Goal: Transaction & Acquisition: Purchase product/service

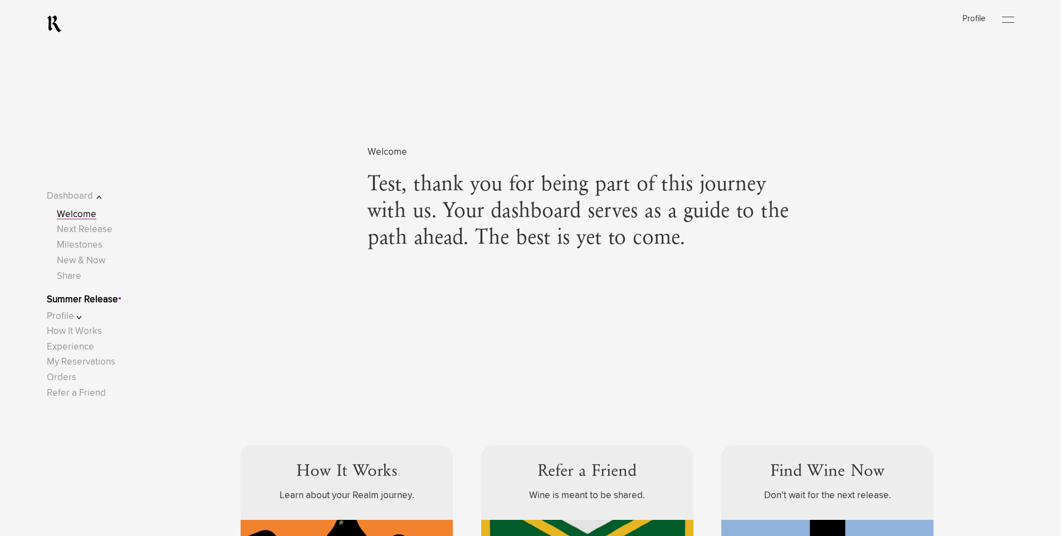
click at [96, 299] on link "Summer Release" at bounding box center [82, 299] width 71 height 9
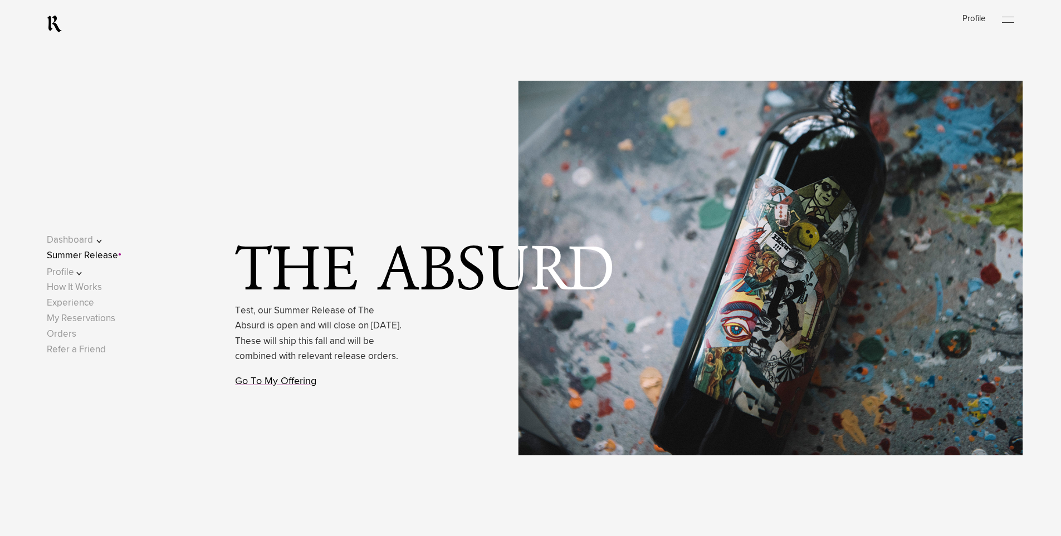
click at [277, 387] on link "Go To My Offering" at bounding box center [275, 382] width 81 height 10
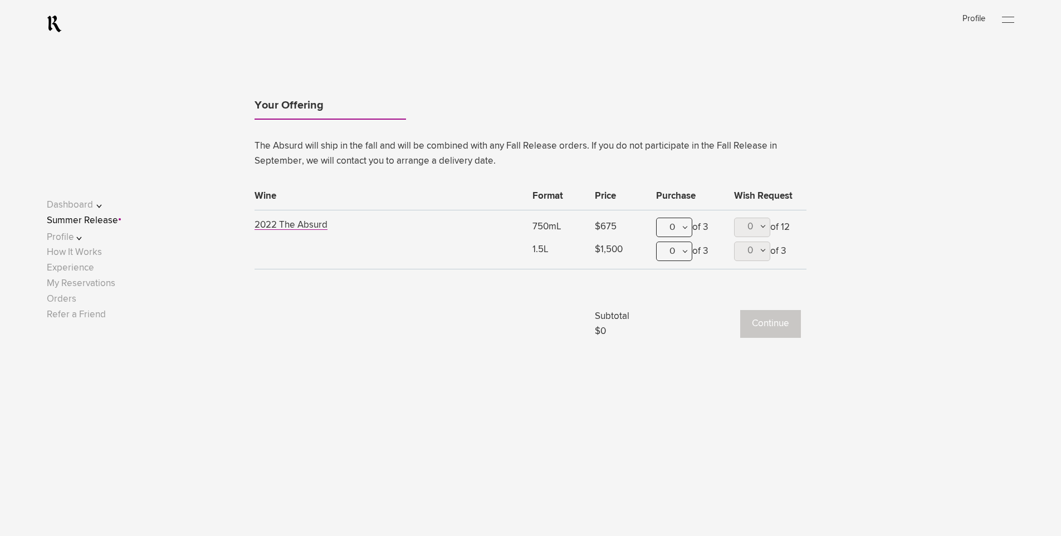
scroll to position [1056, 0]
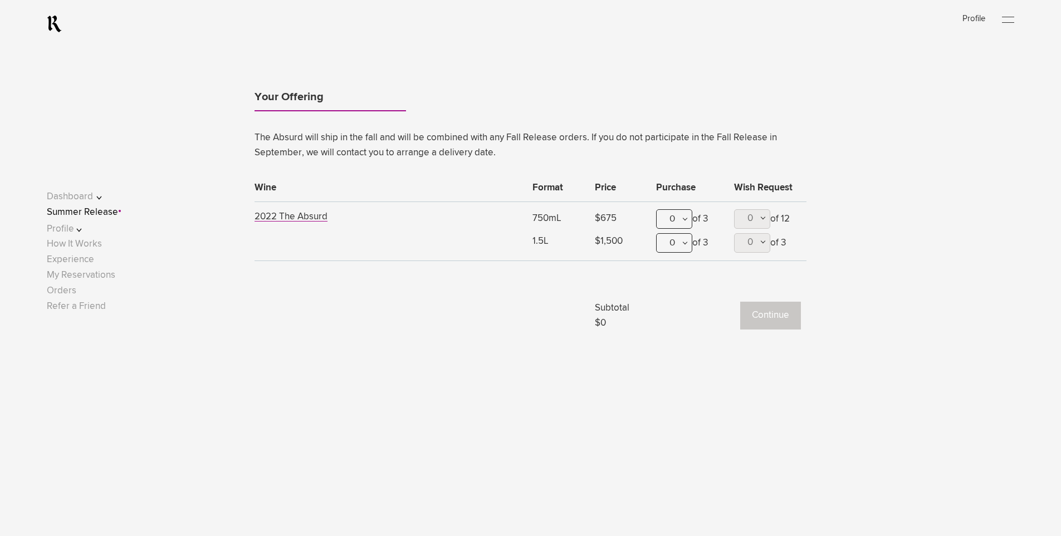
click at [379, 300] on td at bounding box center [391, 303] width 272 height 56
click at [392, 269] on lightning-tab "The Absurd will ship in the fall and will be combined with any Fall Release ord…" at bounding box center [531, 225] width 552 height 221
click at [699, 214] on div "0 0 1 2 3 of 3" at bounding box center [689, 221] width 67 height 24
click at [675, 221] on div "0" at bounding box center [674, 218] width 36 height 19
click at [678, 271] on div "1" at bounding box center [674, 274] width 35 height 28
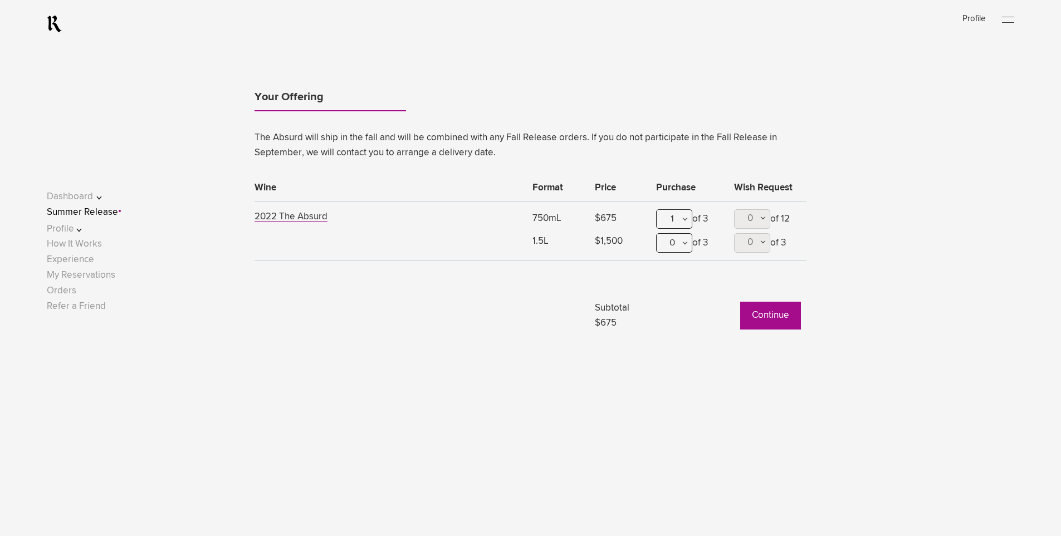
click at [672, 242] on div "0" at bounding box center [674, 242] width 36 height 19
click at [670, 310] on div "1" at bounding box center [674, 298] width 35 height 28
click at [768, 312] on button "Continue" at bounding box center [770, 316] width 61 height 28
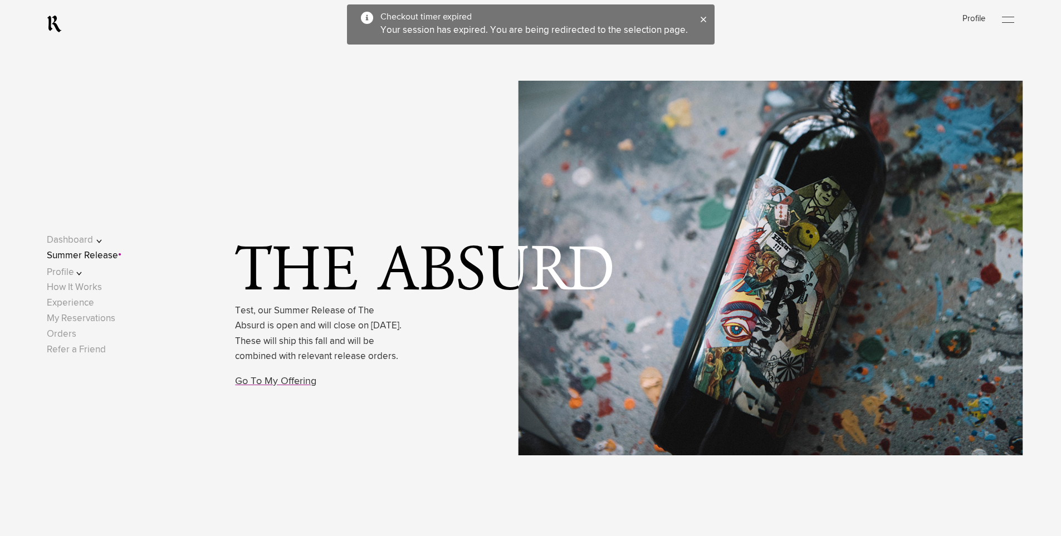
click at [78, 265] on button "Profile" at bounding box center [82, 272] width 71 height 15
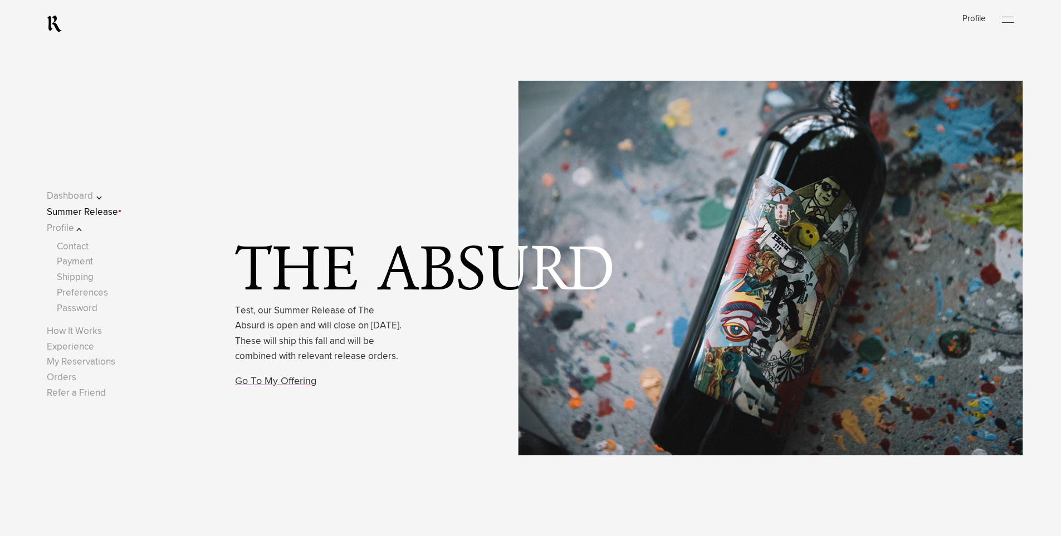
click at [79, 192] on button "Dashboard" at bounding box center [82, 196] width 71 height 15
click at [90, 215] on link "Welcome" at bounding box center [77, 214] width 40 height 9
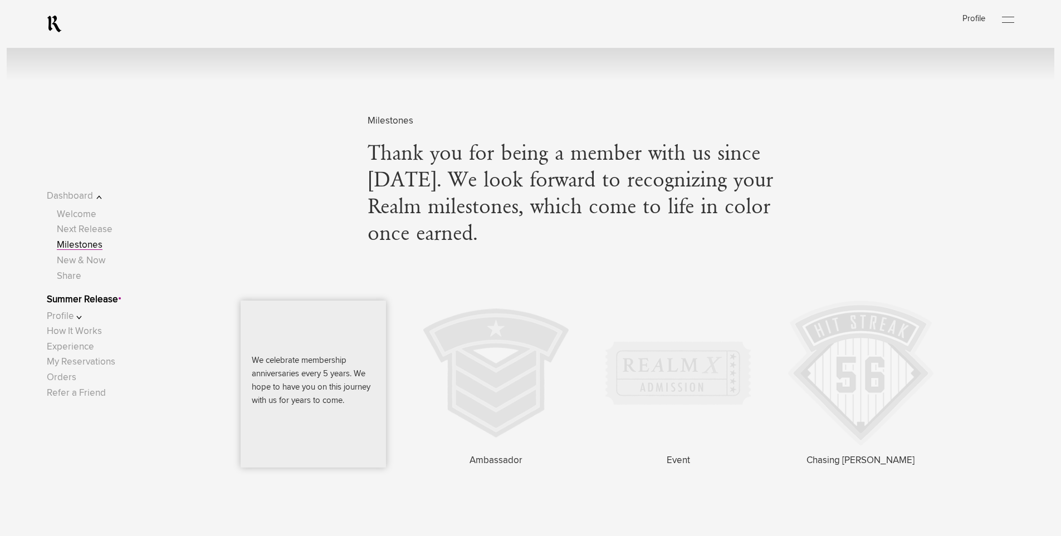
scroll to position [2006, 0]
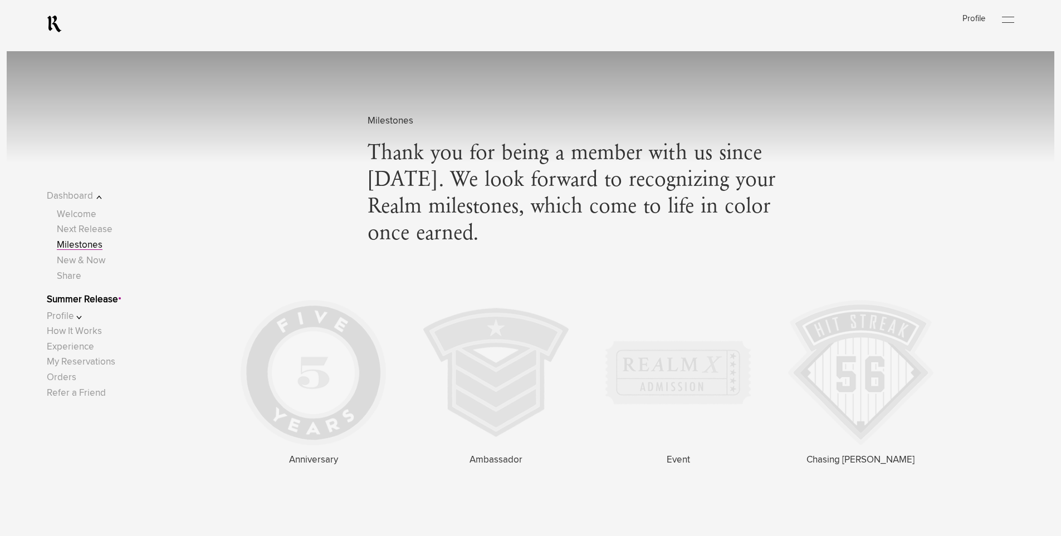
scroll to position [2005, 0]
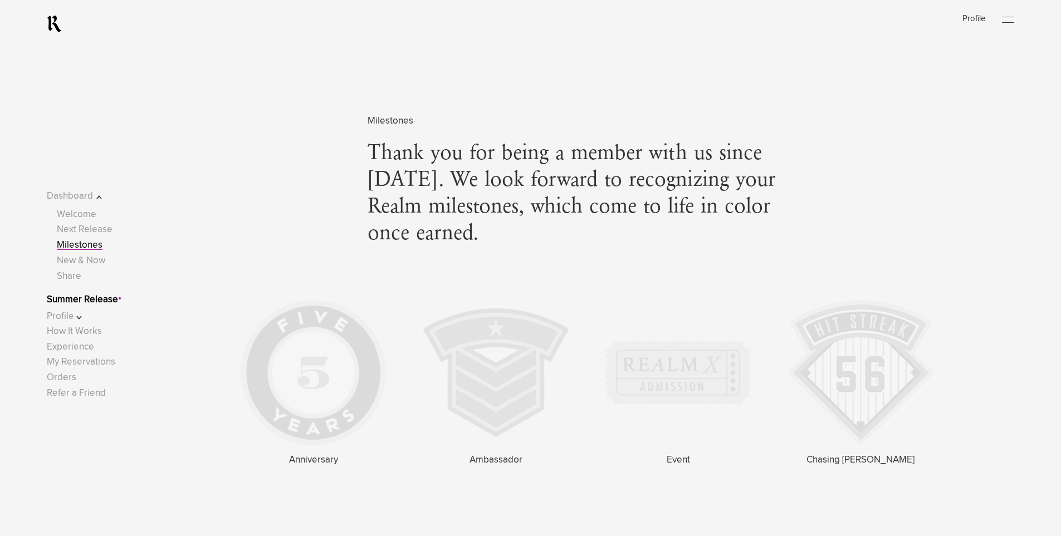
click at [95, 303] on link "Summer Release" at bounding box center [82, 299] width 71 height 9
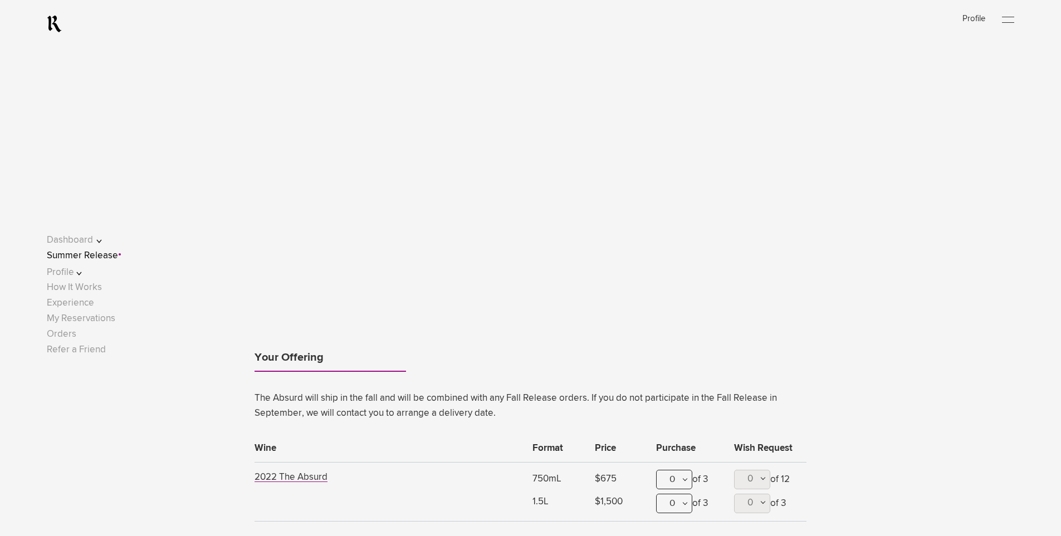
scroll to position [1003, 0]
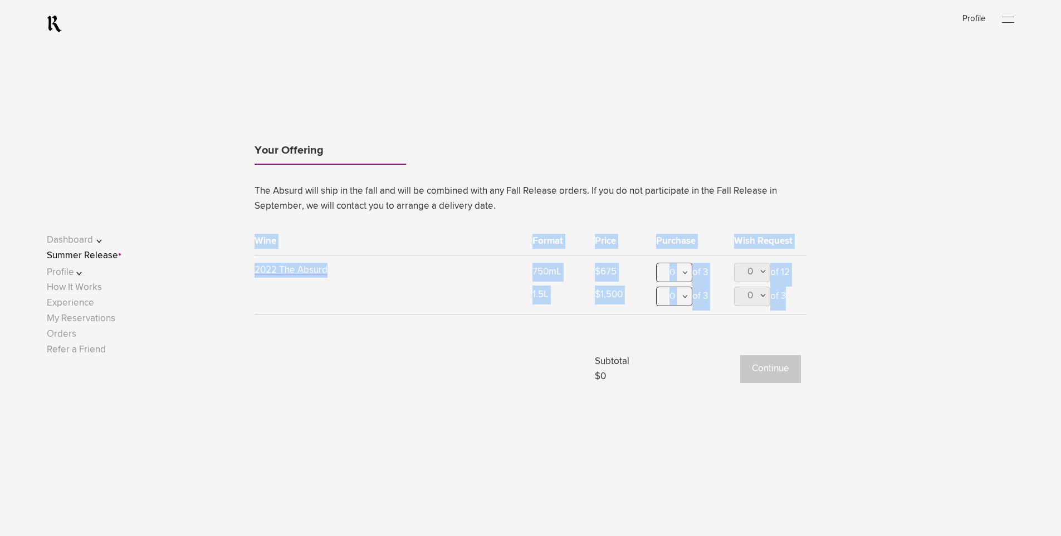
drag, startPoint x: 218, startPoint y: 231, endPoint x: 923, endPoint y: 343, distance: 714.0
click at [921, 343] on div "Your Offering The Absurd will ship in the fall and will be combined with any Fa…" at bounding box center [530, 247] width 891 height 286
click at [961, 343] on div "Your Offering The Absurd will ship in the fall and will be combined with any Fa…" at bounding box center [530, 247] width 891 height 286
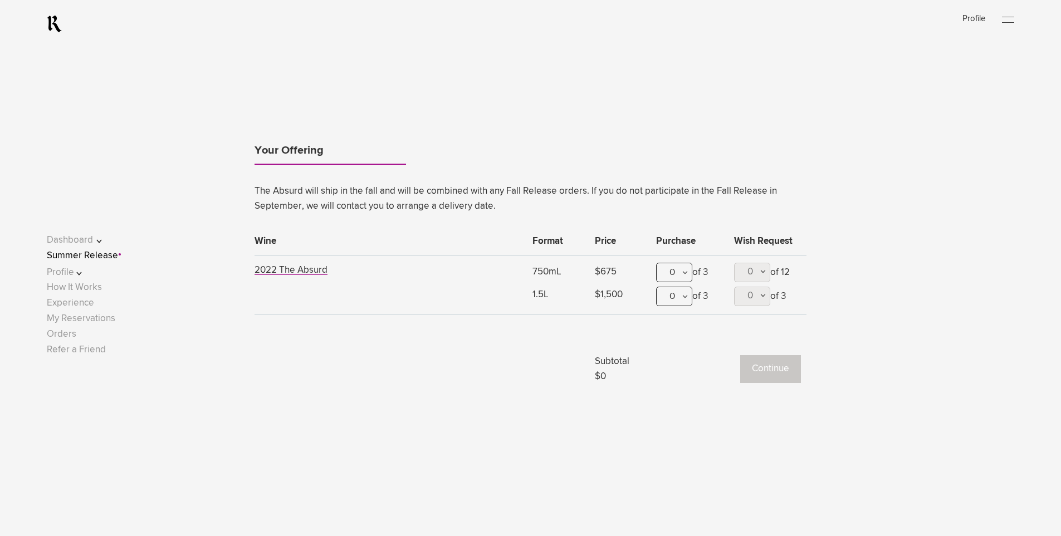
click at [324, 380] on td at bounding box center [391, 356] width 272 height 56
click at [310, 366] on td at bounding box center [391, 356] width 272 height 56
click at [366, 414] on div "Your Offering The Absurd will ship in the fall and will be combined with any Fa…" at bounding box center [530, 215] width 1061 height 414
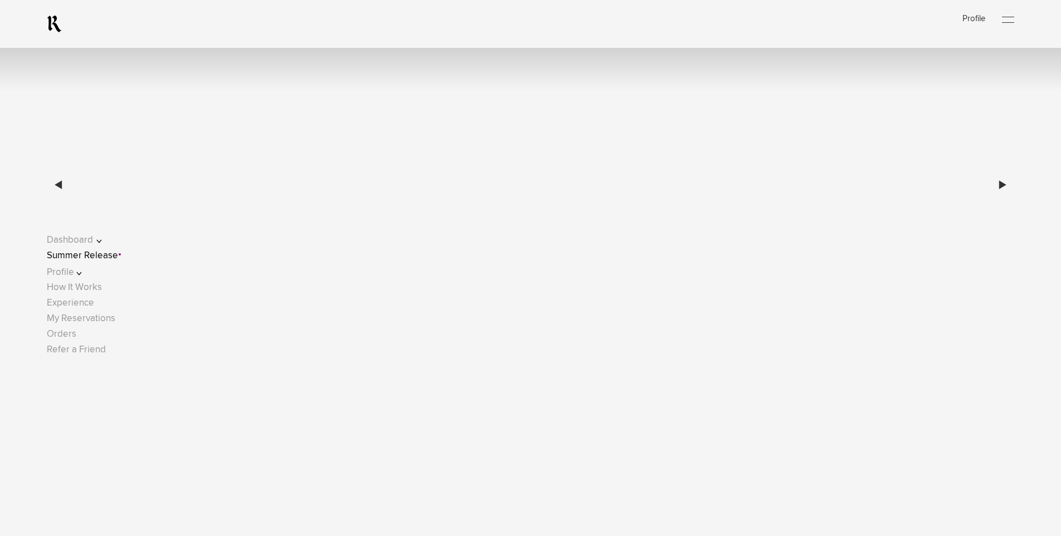
click at [1012, 15] on div at bounding box center [1008, 20] width 12 height 17
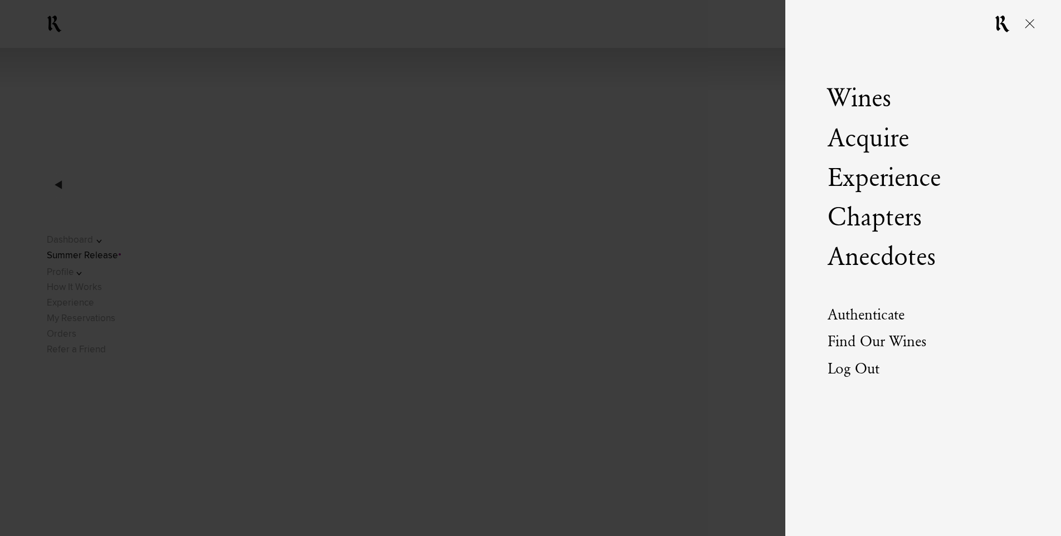
click at [663, 452] on div at bounding box center [530, 268] width 1061 height 536
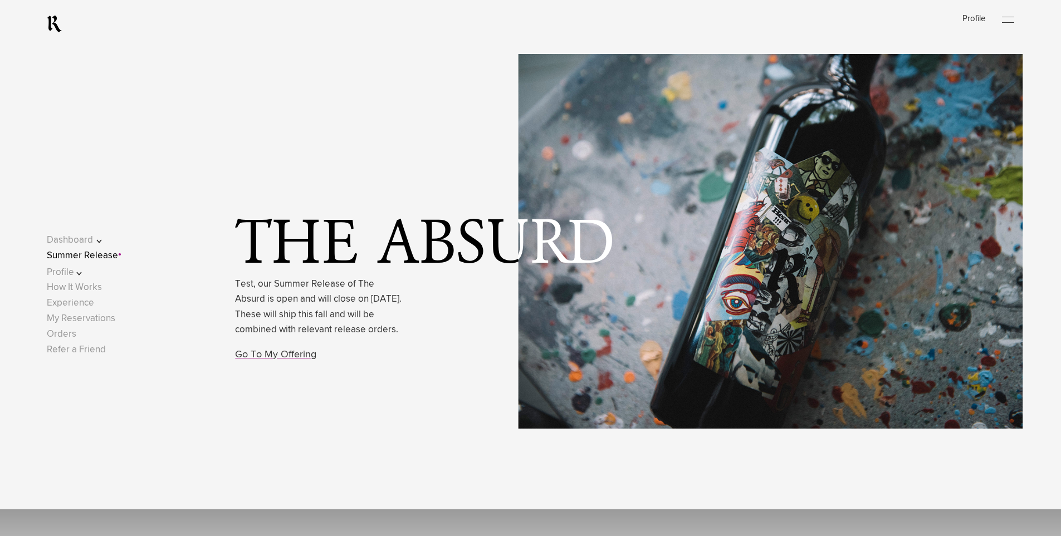
scroll to position [0, 0]
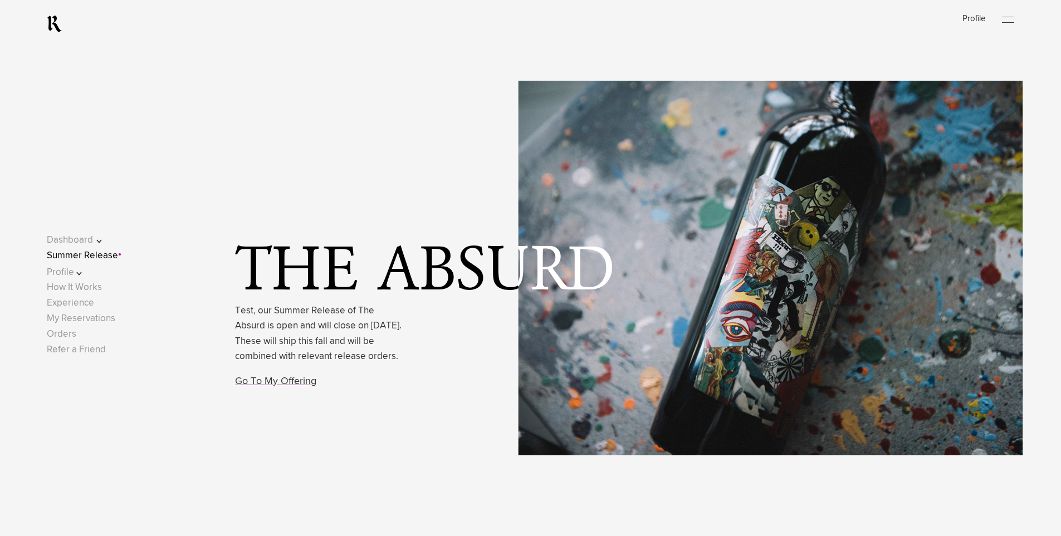
click at [81, 242] on button "Dashboard" at bounding box center [82, 240] width 71 height 15
click at [423, 421] on div "The Absurd Test, our Summer Release of The Absurd is open and will close on Aug…" at bounding box center [567, 268] width 987 height 536
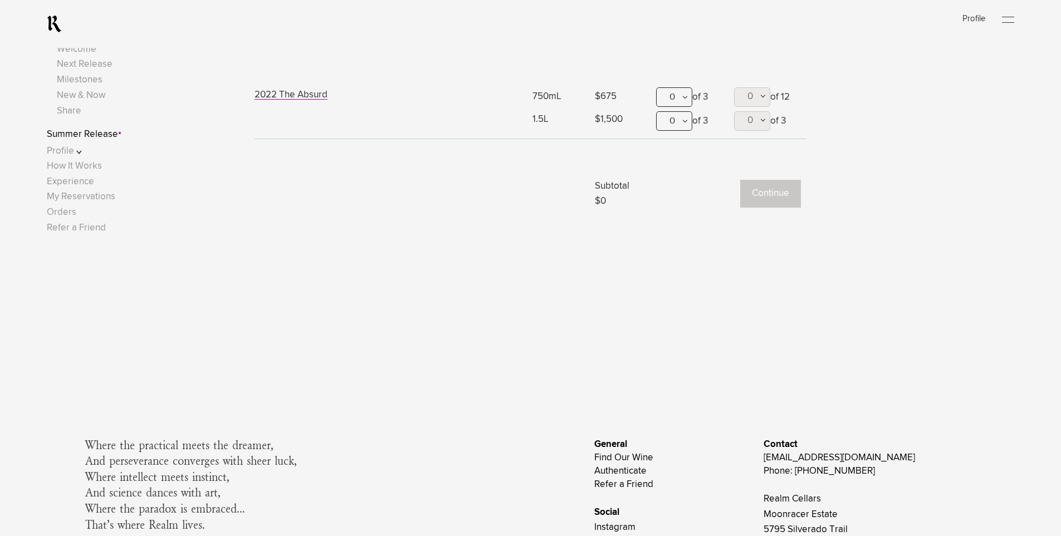
scroll to position [1003, 0]
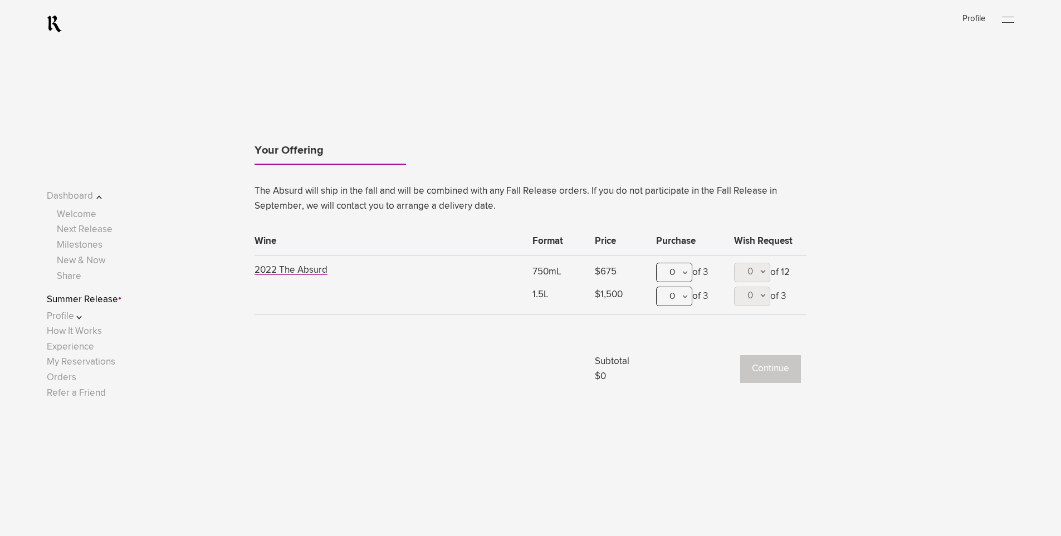
click at [292, 365] on td at bounding box center [391, 356] width 272 height 56
click at [79, 218] on link "Welcome" at bounding box center [77, 214] width 40 height 9
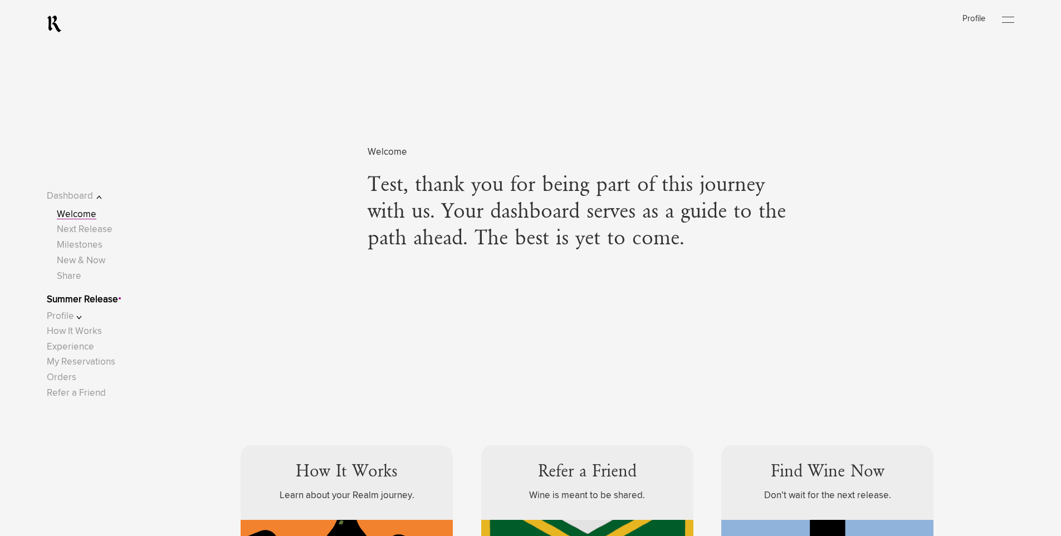
scroll to position [1, 0]
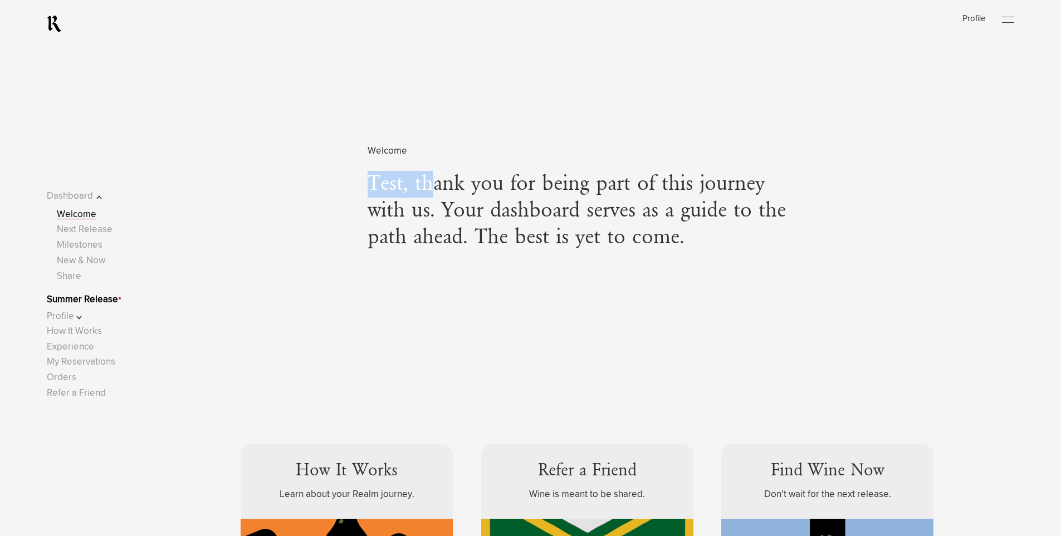
drag, startPoint x: 367, startPoint y: 185, endPoint x: 433, endPoint y: 185, distance: 66.3
click at [433, 185] on div "Welcome Test, thank you for being part of this journey with us. Your dashboard …" at bounding box center [530, 228] width 891 height 322
click at [375, 189] on span "Test, thank you for being part of this journey with us. Your dashboard serves a…" at bounding box center [587, 211] width 438 height 80
drag, startPoint x: 357, startPoint y: 182, endPoint x: 468, endPoint y: 190, distance: 111.7
click at [467, 190] on div "Welcome Test, thank you for being part of this journey with us. Your dashboard …" at bounding box center [530, 228] width 891 height 322
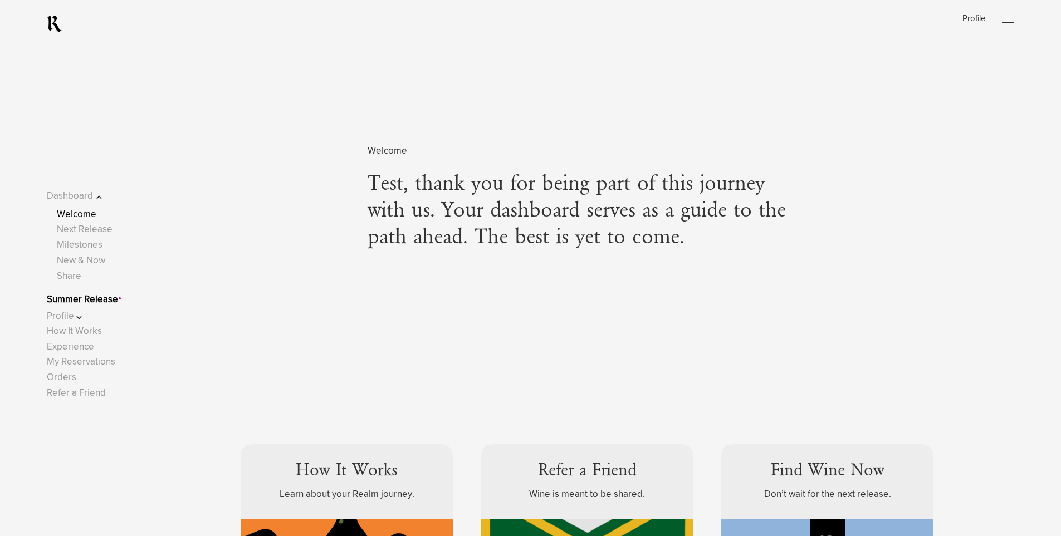
click at [533, 201] on span "Test, thank you for being part of this journey with us. Your dashboard serves a…" at bounding box center [587, 211] width 438 height 80
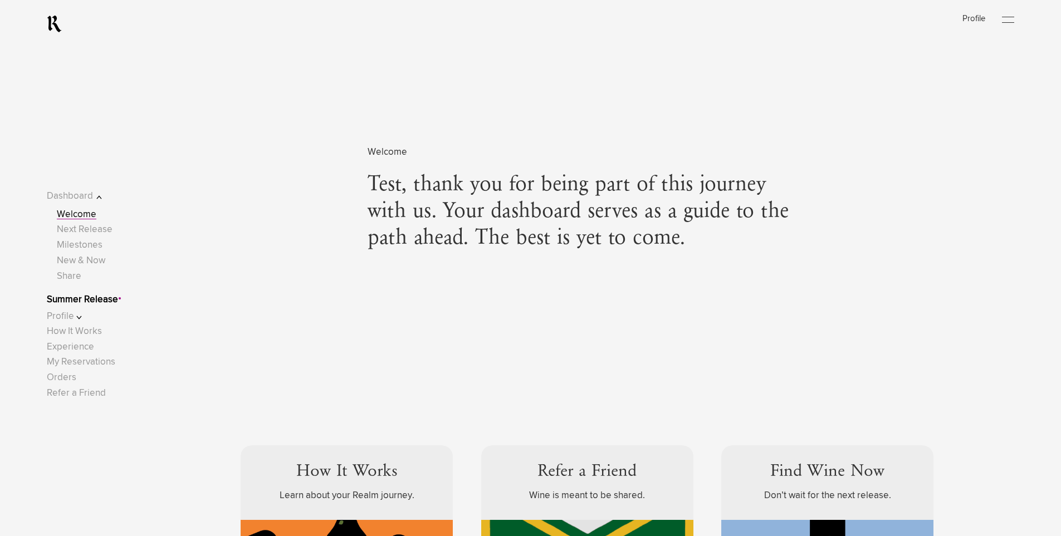
scroll to position [1, 0]
click at [116, 301] on link "Summer Release" at bounding box center [82, 299] width 71 height 9
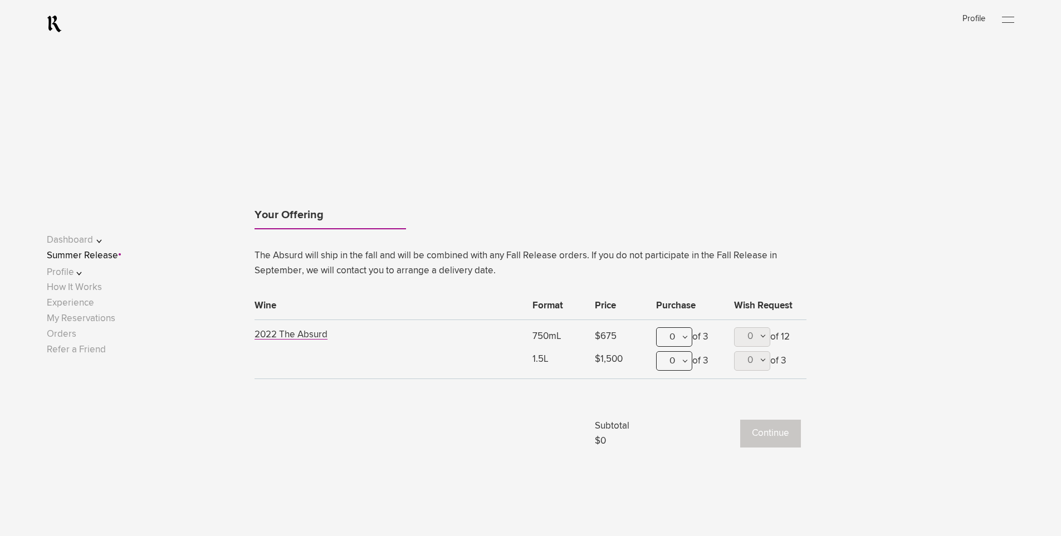
scroll to position [1003, 0]
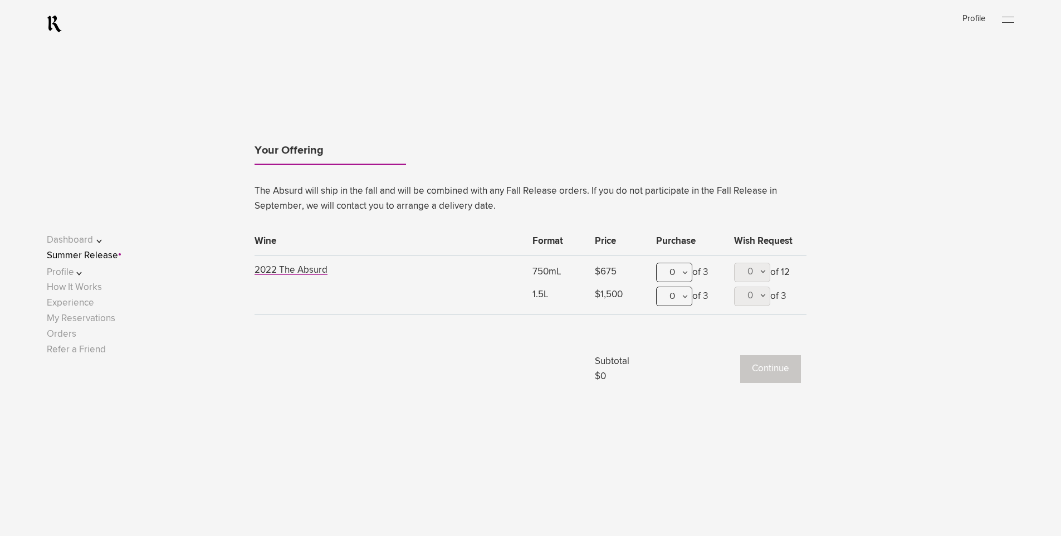
click at [394, 400] on div "Your Offering The Absurd will ship in the fall and will be combined with any Fa…" at bounding box center [530, 215] width 1061 height 414
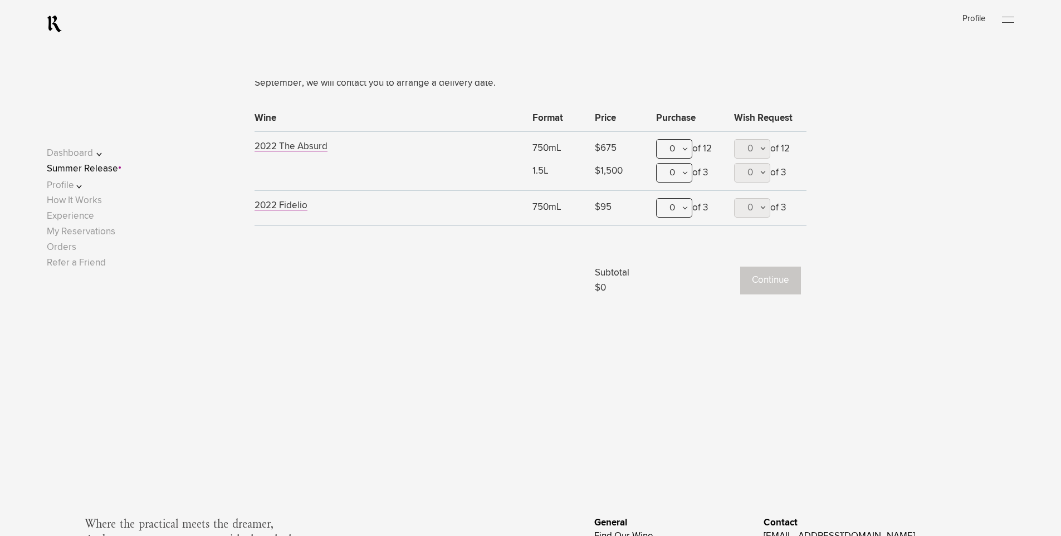
scroll to position [1230, 0]
click at [381, 286] on td at bounding box center [391, 265] width 272 height 56
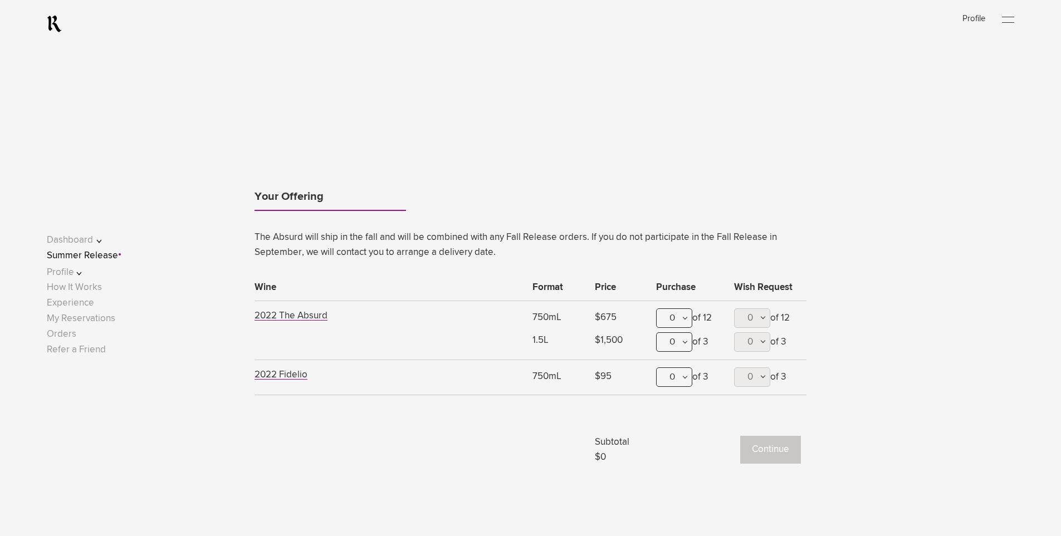
scroll to position [1114, 0]
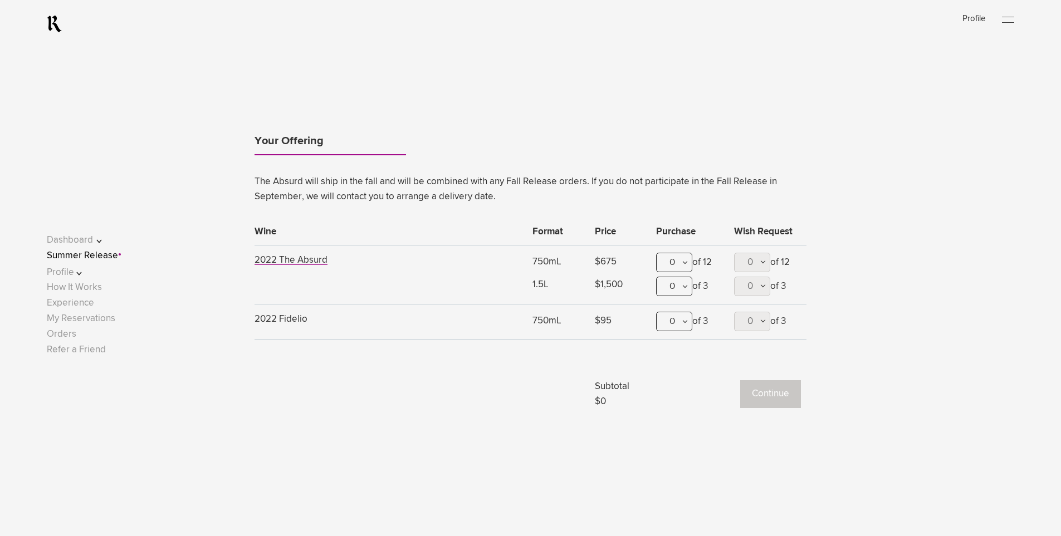
click at [289, 317] on span "2022 Fidelio" at bounding box center [281, 319] width 53 height 9
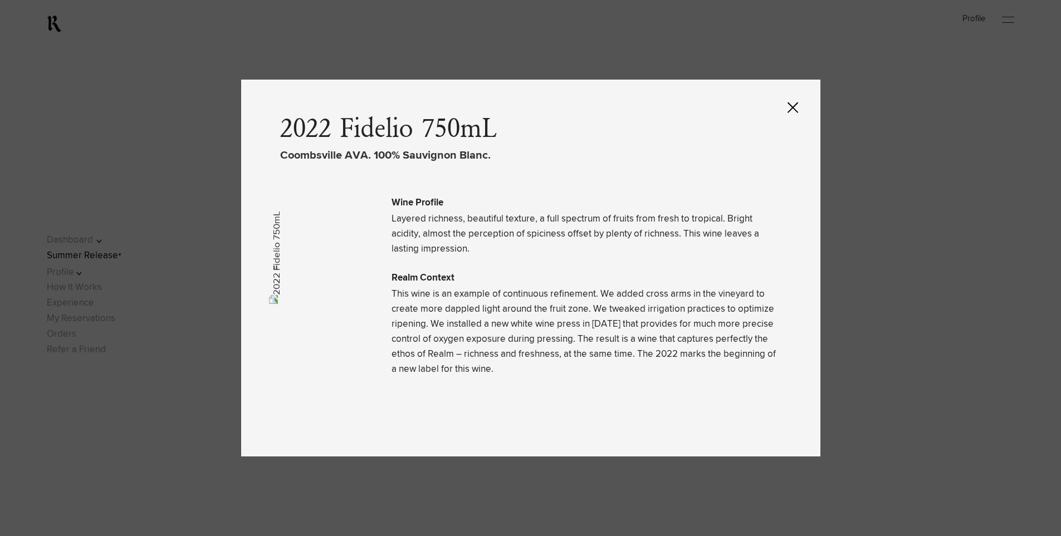
click at [797, 102] on icon at bounding box center [793, 107] width 11 height 11
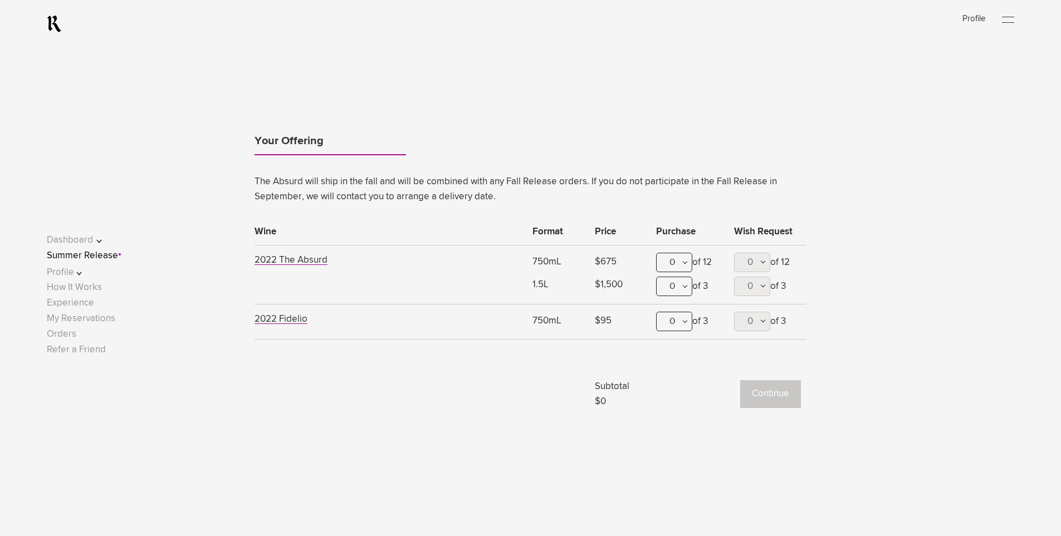
click at [497, 383] on td at bounding box center [391, 381] width 272 height 56
click at [682, 262] on div "0" at bounding box center [674, 262] width 36 height 19
click at [675, 320] on div "1" at bounding box center [674, 318] width 35 height 28
click at [678, 317] on div "0" at bounding box center [674, 321] width 36 height 19
click at [671, 433] on div "3" at bounding box center [674, 432] width 35 height 28
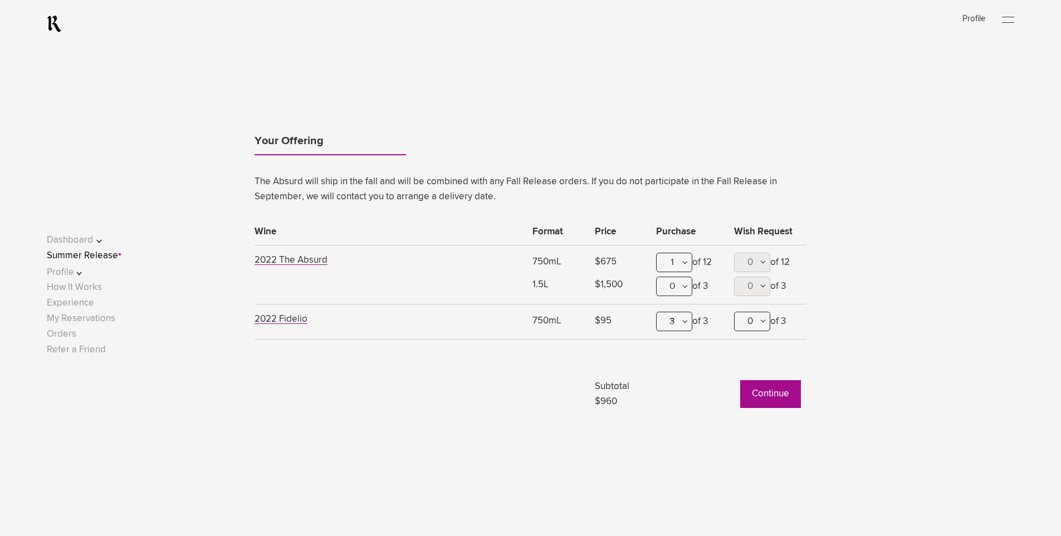
click at [759, 326] on button "0" at bounding box center [752, 321] width 36 height 19
click at [749, 383] on span "1" at bounding box center [752, 376] width 36 height 28
type lightning-combobox "1"
click at [770, 393] on button "Continue" at bounding box center [770, 394] width 61 height 28
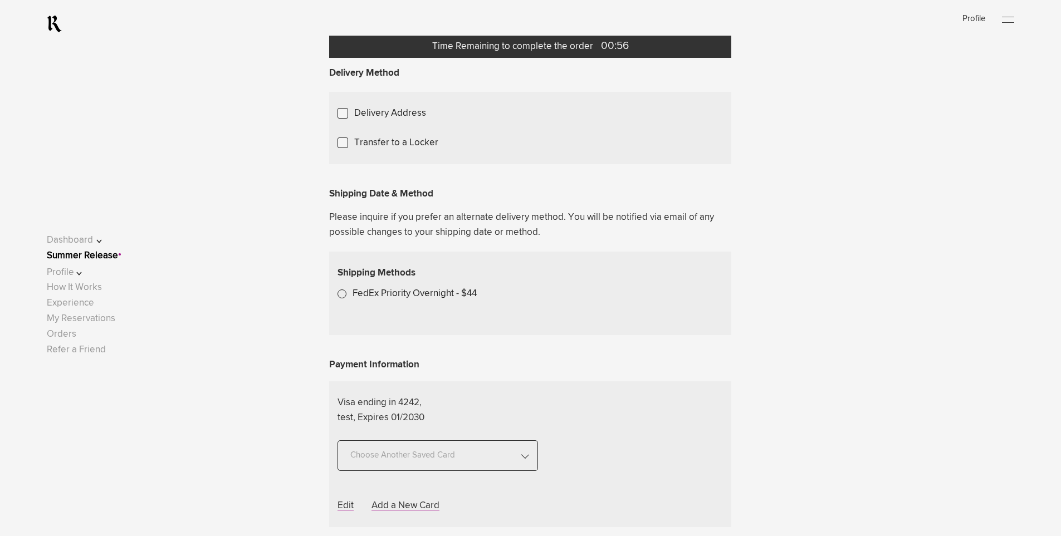
scroll to position [223, 0]
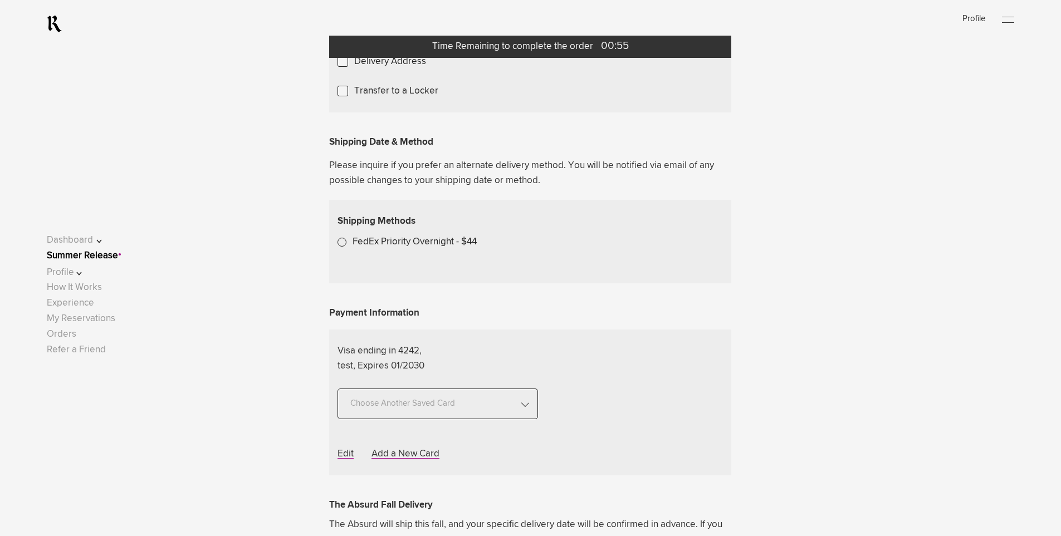
click at [0, 0] on span "Choose Another Saved Shipping Address" at bounding box center [0, 0] width 0 height 0
click at [0, 0] on div "test 2 - [GEOGRAPHIC_DATA], [US_STATE], 94931" at bounding box center [0, 0] width 0 height 0
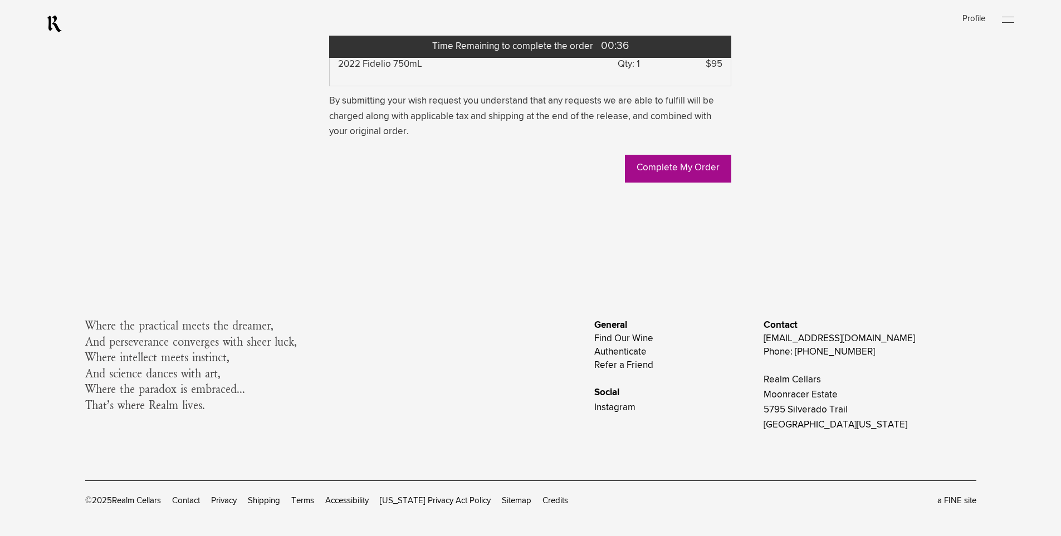
scroll to position [1114, 0]
drag, startPoint x: 349, startPoint y: 212, endPoint x: 535, endPoint y: 287, distance: 200.7
click at [535, 183] on div "Summary The Absurd Fall Delivery $960 Subtotal: $960.00 Shipping: $0 Tax: $86.4…" at bounding box center [530, 11] width 402 height 344
click at [505, 183] on div "Complete My Order" at bounding box center [530, 163] width 402 height 39
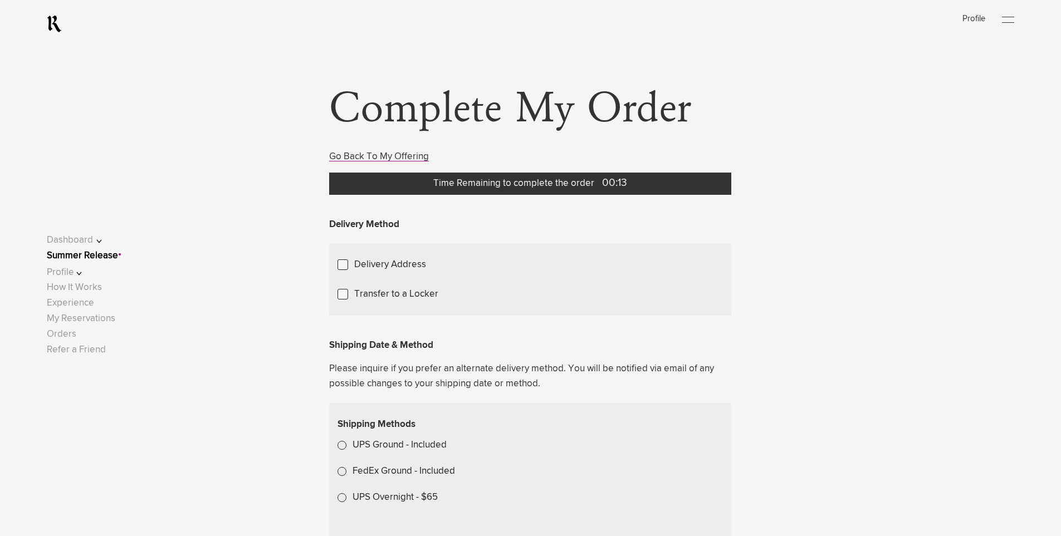
scroll to position [0, 0]
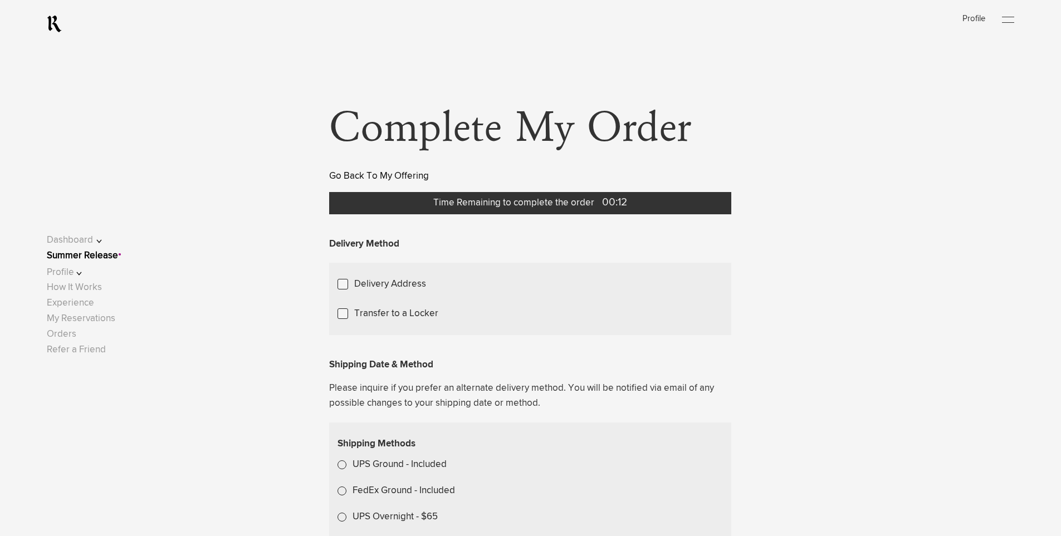
click at [386, 173] on link "Go Back To My Offering" at bounding box center [379, 176] width 100 height 9
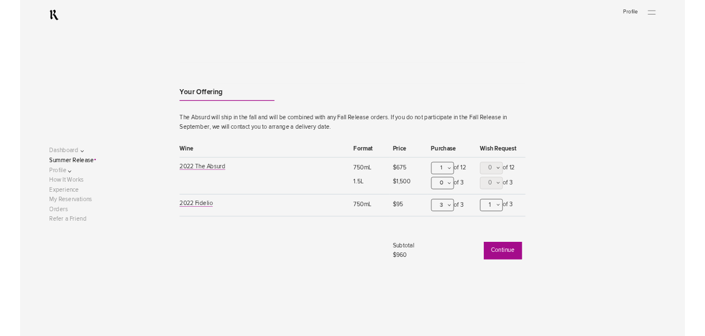
scroll to position [1170, 0]
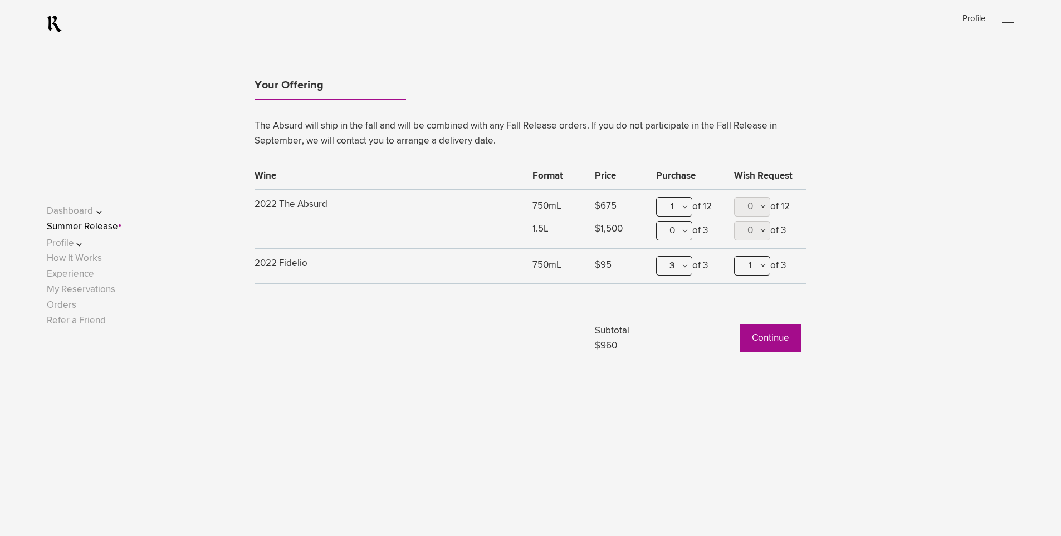
click at [684, 271] on div "3" at bounding box center [674, 265] width 36 height 19
click at [673, 294] on div "0" at bounding box center [674, 293] width 35 height 28
click at [651, 378] on div "Your Offering The Absurd will ship in the fall and will be combined with any Fa…" at bounding box center [530, 176] width 1061 height 414
click at [672, 207] on div "1" at bounding box center [674, 206] width 36 height 19
click at [677, 228] on div "0" at bounding box center [674, 234] width 35 height 28
